Goal: Ask a question

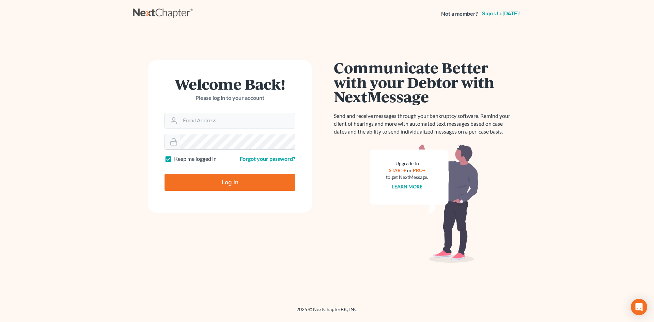
type input "brian.molloy@clearylawoffices.com"
click at [236, 184] on input "Log In" at bounding box center [230, 182] width 131 height 17
type input "Thinking..."
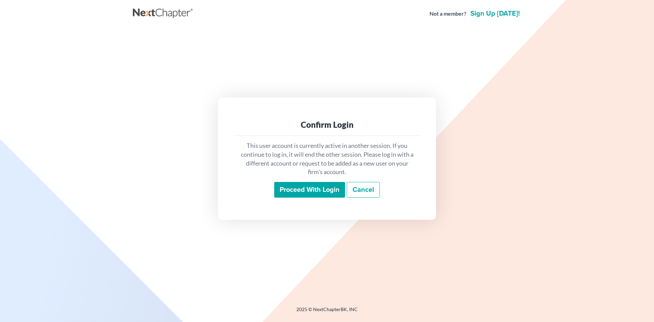
click at [301, 191] on input "Proceed with login" at bounding box center [309, 190] width 71 height 16
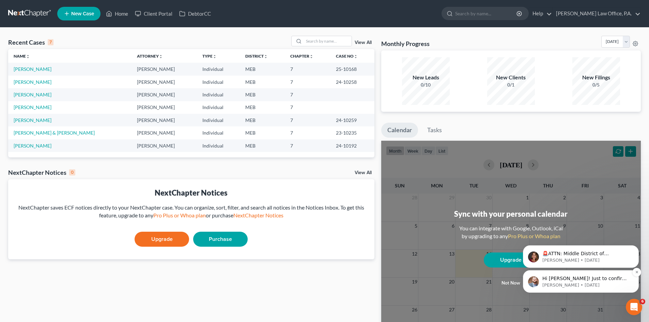
click at [564, 285] on p "James • 3w ago" at bounding box center [586, 285] width 88 height 6
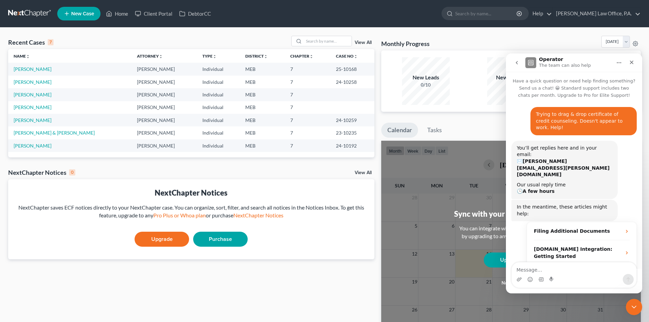
scroll to position [1, 0]
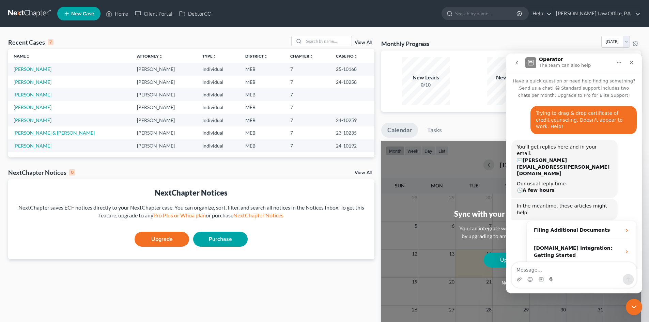
type textarea "G"
type textarea "Is there a way to prepare an amended schedule from a case file already filed?"
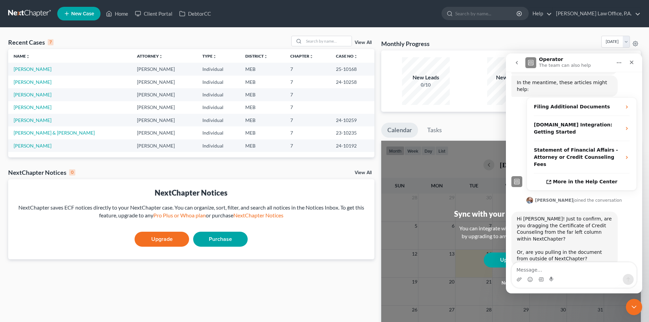
scroll to position [141, 0]
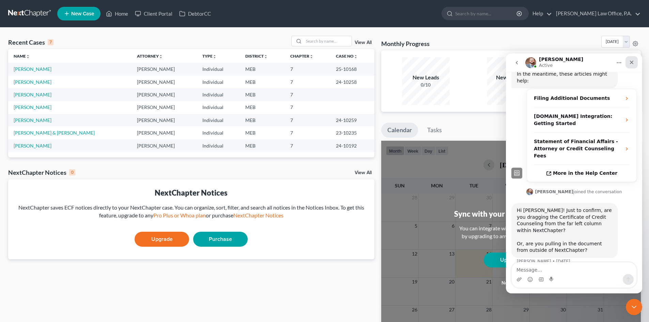
click at [633, 61] on icon "Close" at bounding box center [631, 62] width 5 height 5
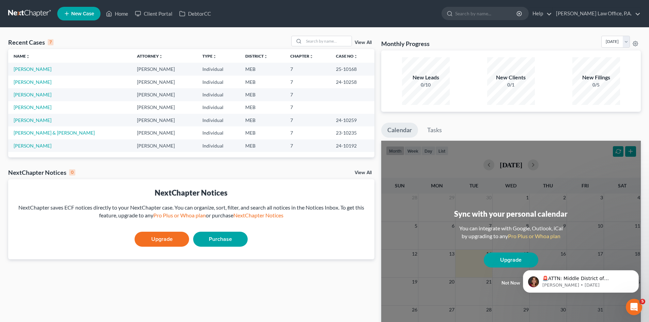
scroll to position [0, 0]
